Goal: Transaction & Acquisition: Subscribe to service/newsletter

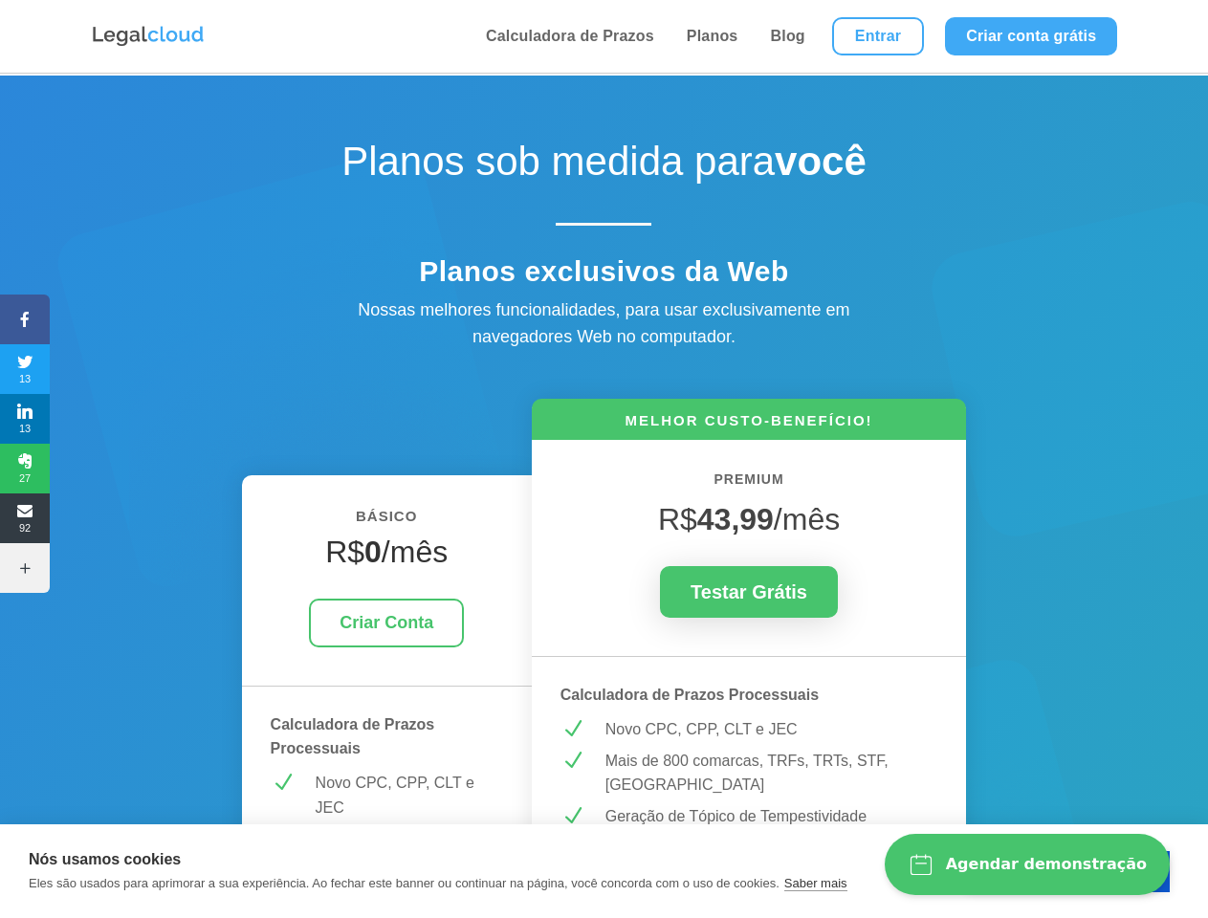
click at [25, 319] on icon at bounding box center [25, 319] width 50 height 15
click at [25, 369] on span "13" at bounding box center [25, 369] width 50 height 31
click at [25, 419] on span "13" at bounding box center [25, 418] width 50 height 31
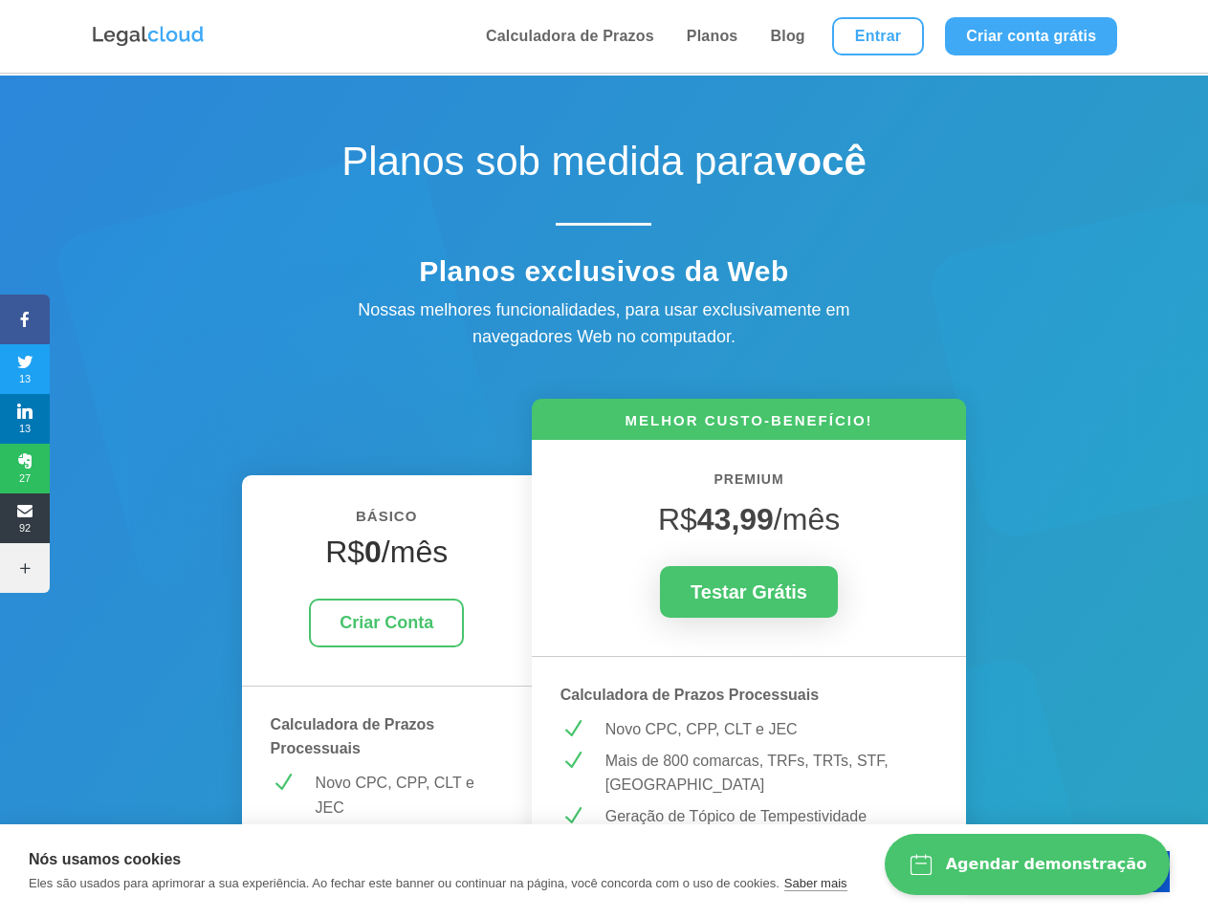
click at [25, 468] on span "27" at bounding box center [25, 468] width 50 height 31
click at [25, 518] on span "92" at bounding box center [25, 518] width 50 height 31
click at [25, 568] on icon at bounding box center [25, 567] width 50 height 15
